Goal: Communication & Community: Participate in discussion

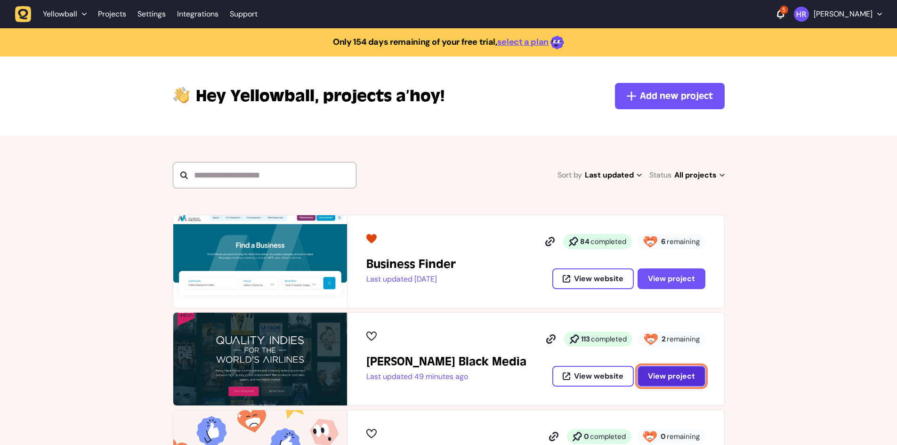
click at [644, 376] on button "View project" at bounding box center [672, 376] width 68 height 21
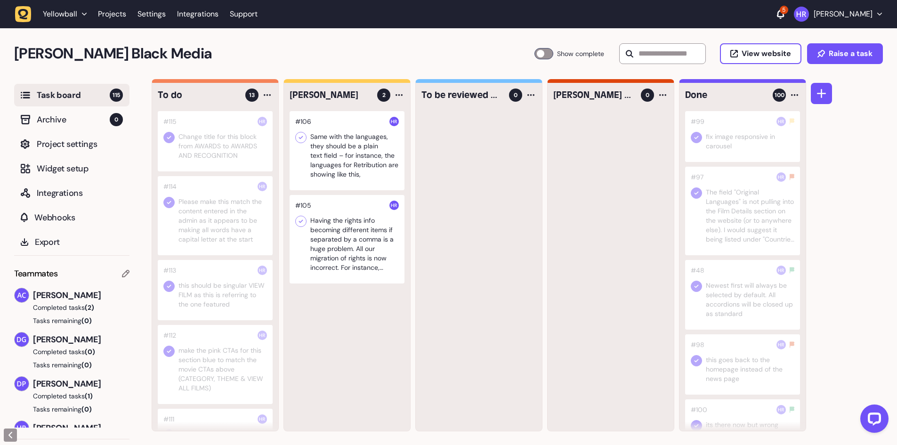
click at [431, 45] on h2 "[PERSON_NAME] Black Media" at bounding box center [274, 53] width 520 height 23
click at [755, 53] on span "View website" at bounding box center [766, 54] width 49 height 8
click at [537, 50] on div at bounding box center [543, 53] width 19 height 11
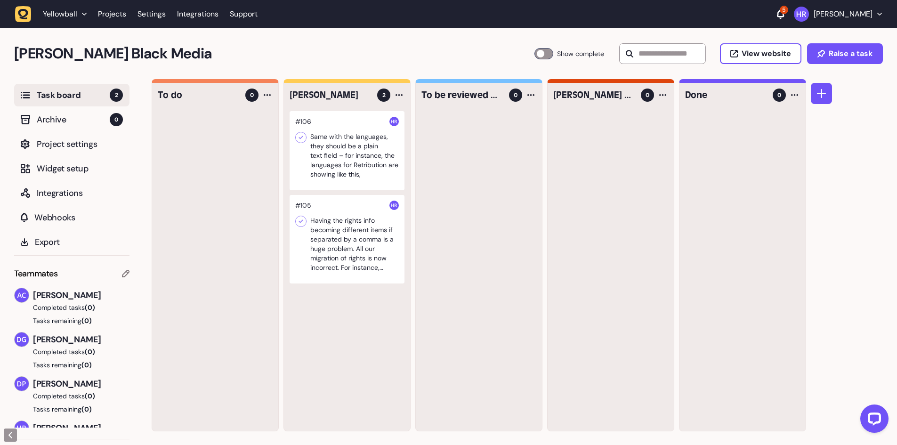
click at [381, 146] on div at bounding box center [347, 150] width 115 height 79
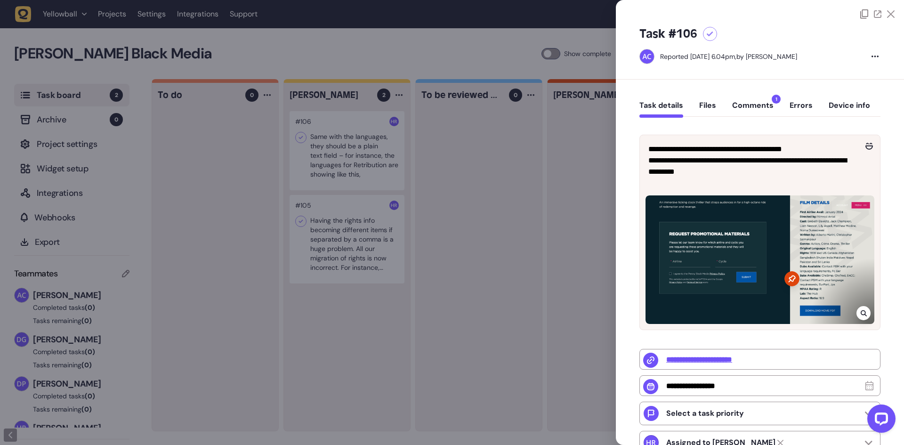
click at [741, 95] on div "Task details Files Comments 1 Errors Device info" at bounding box center [759, 108] width 241 height 28
click at [742, 101] on button "Comments 1" at bounding box center [752, 109] width 41 height 17
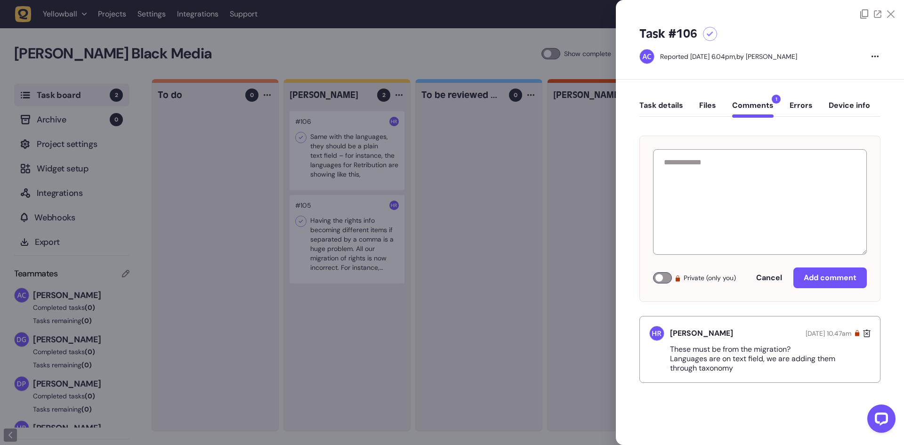
click at [679, 105] on button "Task details" at bounding box center [661, 109] width 44 height 17
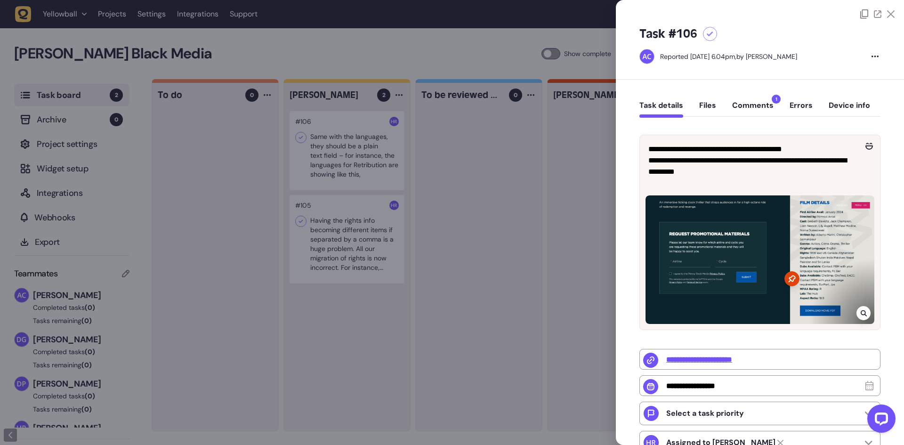
click at [863, 309] on icon at bounding box center [864, 313] width 6 height 8
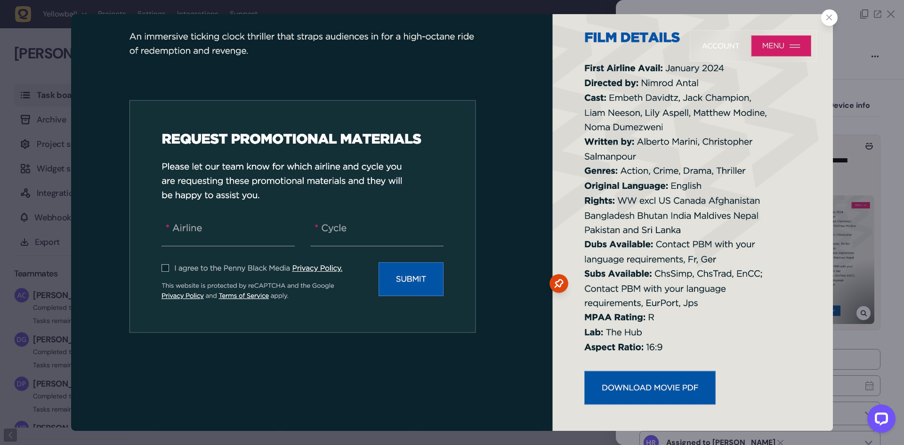
click at [858, 244] on div at bounding box center [452, 222] width 904 height 445
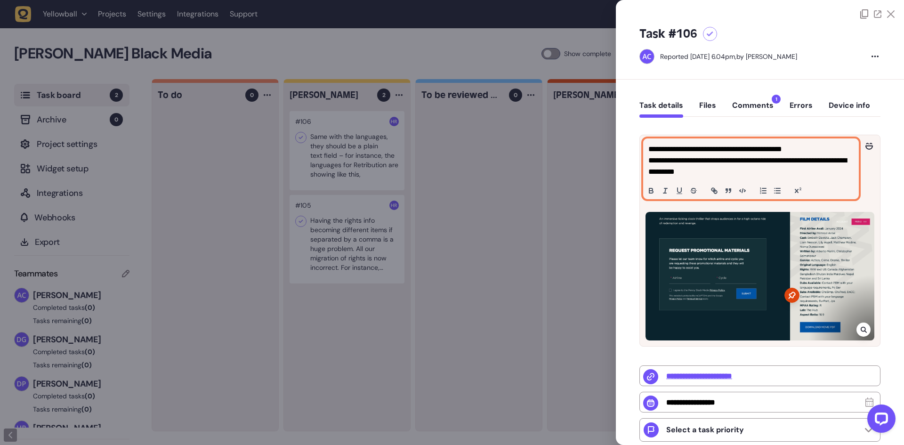
click at [727, 176] on p "**********" at bounding box center [749, 166] width 203 height 23
click at [750, 105] on button "Comments 1" at bounding box center [752, 109] width 41 height 17
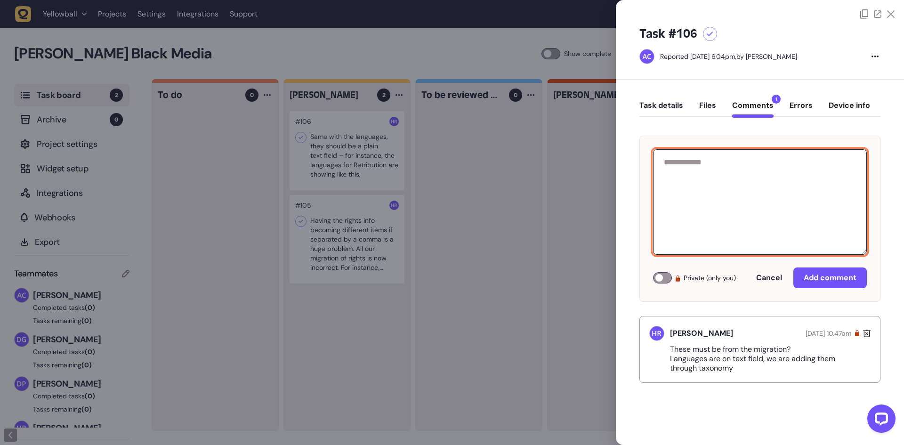
click at [711, 192] on textarea at bounding box center [760, 201] width 214 height 105
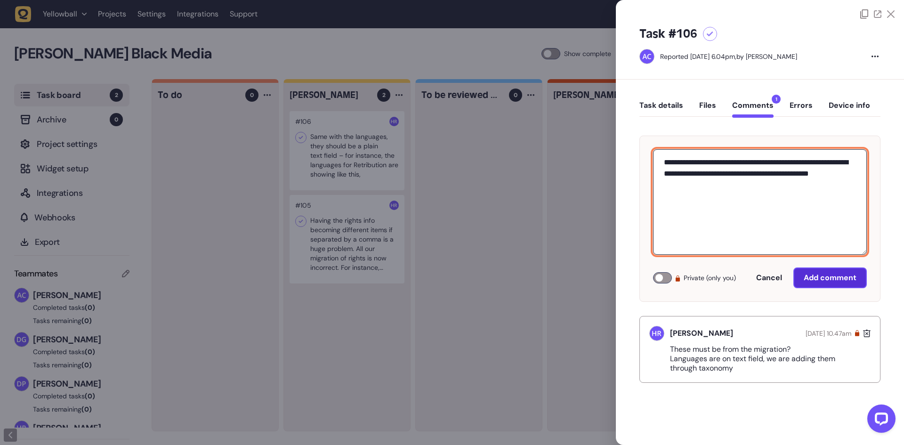
type textarea "**********"
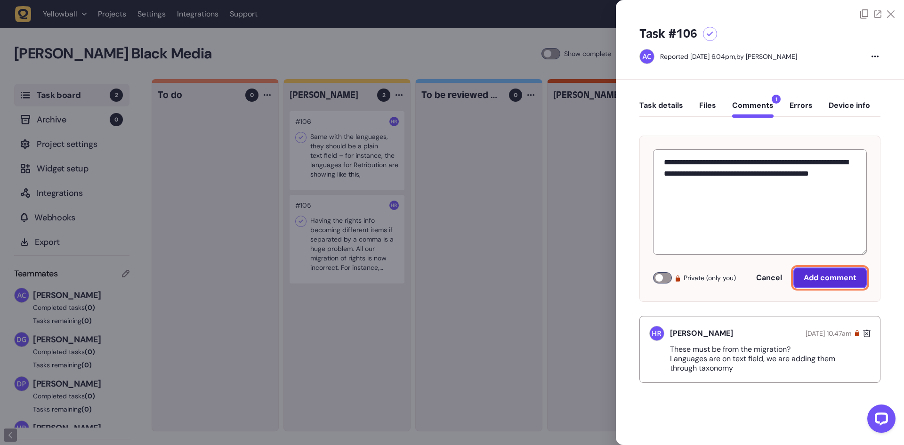
click at [804, 279] on span "Add comment" at bounding box center [830, 278] width 53 height 8
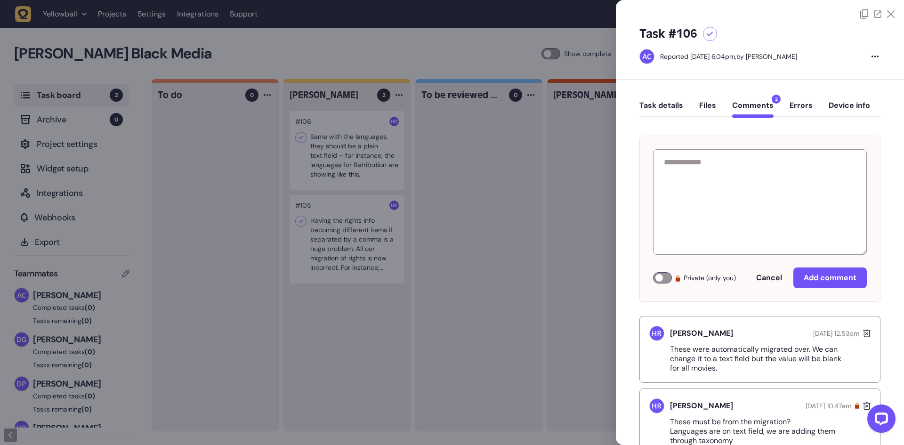
click at [481, 193] on div at bounding box center [452, 222] width 904 height 445
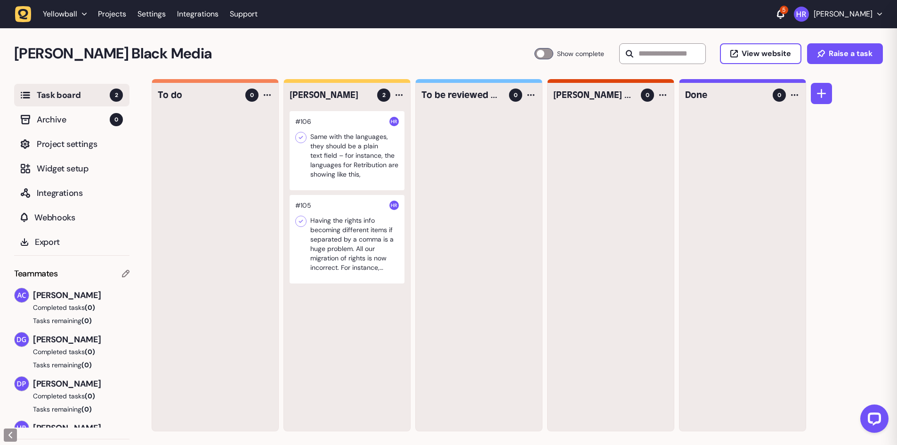
click at [336, 229] on div at bounding box center [347, 239] width 115 height 89
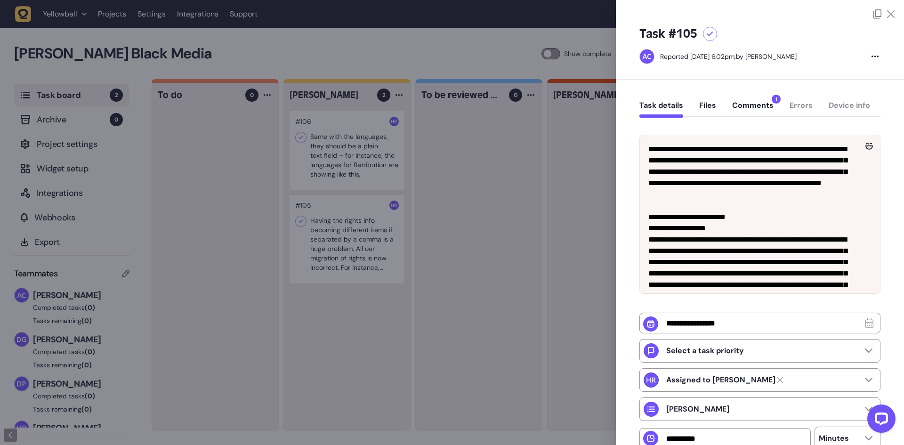
click at [750, 101] on button "Comments 1" at bounding box center [752, 109] width 41 height 17
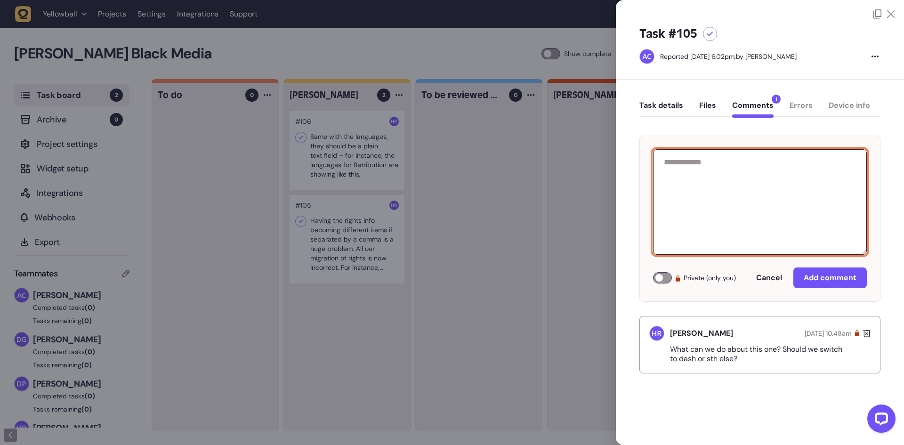
click at [737, 203] on textarea at bounding box center [760, 201] width 214 height 105
type textarea "**********"
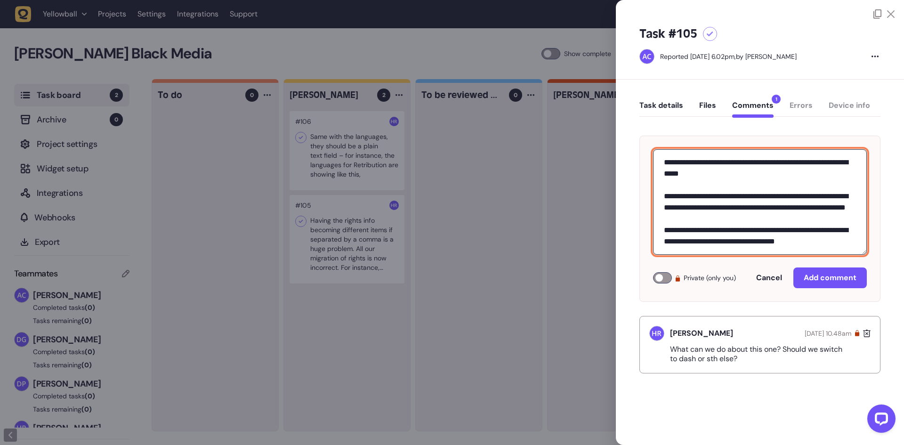
scroll to position [15, 0]
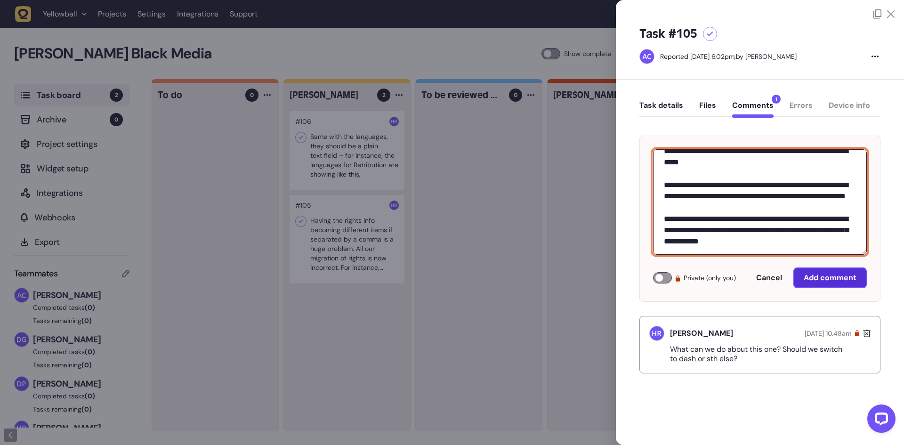
type textarea "**********"
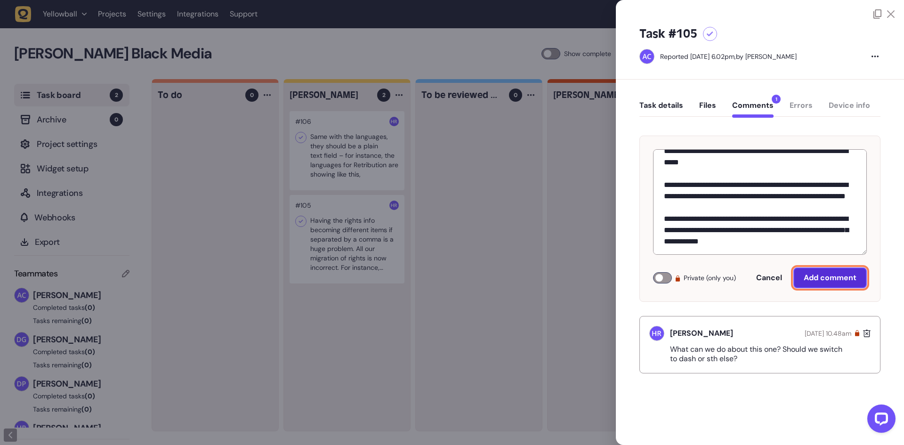
click at [836, 283] on button "Add comment" at bounding box center [829, 277] width 73 height 21
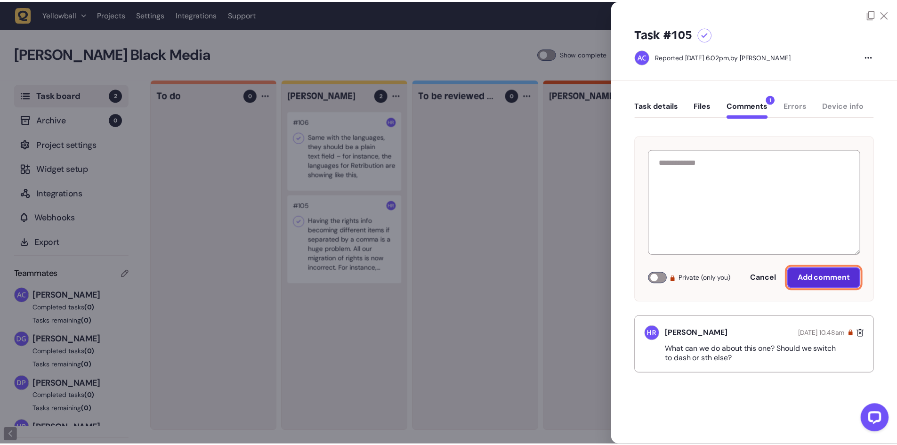
scroll to position [0, 0]
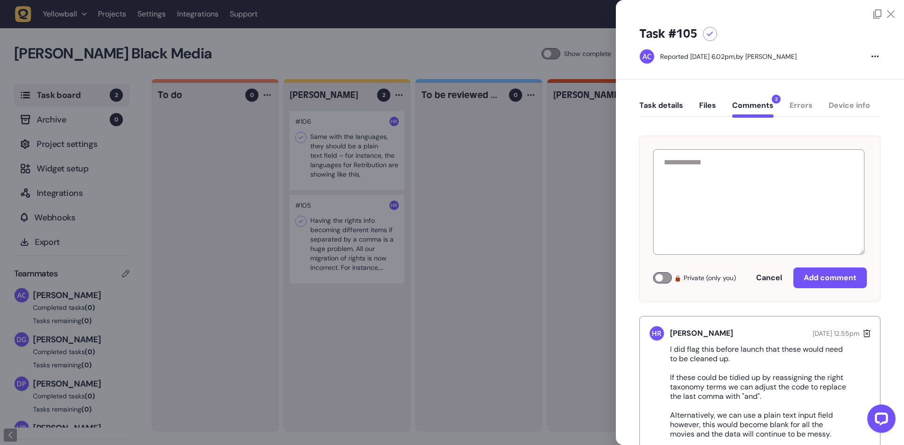
click at [510, 203] on div at bounding box center [452, 222] width 904 height 445
